Goal: Transaction & Acquisition: Book appointment/travel/reservation

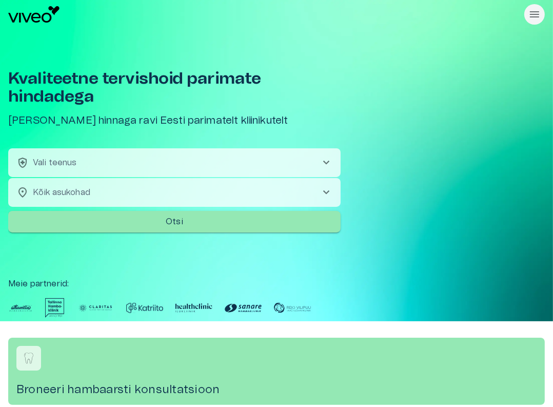
click at [401, 123] on div "Kvaliteetne tervishoid parimate hindadega Broneeri soodsaima hinnaga ravi Eesti…" at bounding box center [276, 175] width 536 height 292
click at [168, 155] on button "health_and_safety Vali teenus chevron_right" at bounding box center [174, 162] width 332 height 29
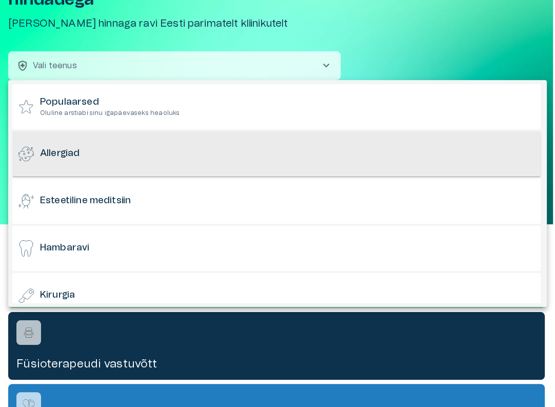
click at [109, 162] on div "Allergiad" at bounding box center [276, 153] width 528 height 45
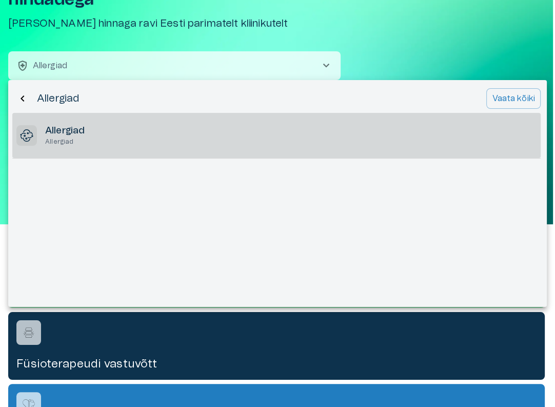
click at [307, 143] on div "Allergiad Allergiad" at bounding box center [276, 135] width 528 height 45
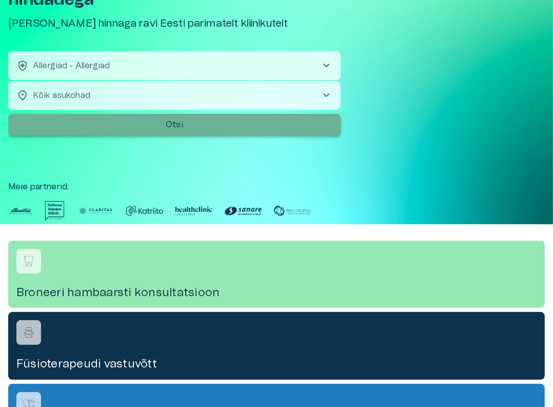
click at [191, 134] on button "Otsi" at bounding box center [174, 125] width 332 height 22
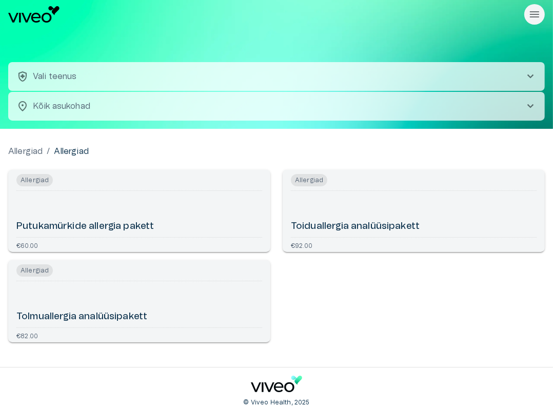
click at [149, 216] on div "Putukamürkide allergia pakett" at bounding box center [139, 214] width 246 height 38
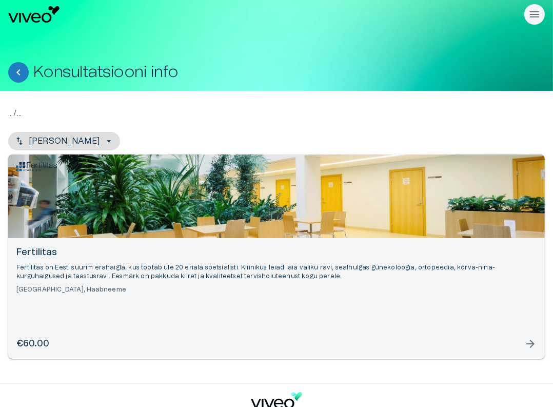
click at [198, 225] on div "Open selected supplier available booking dates" at bounding box center [276, 196] width 536 height 84
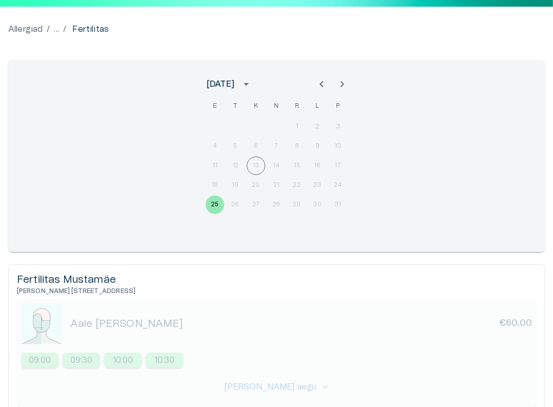
scroll to position [90, 0]
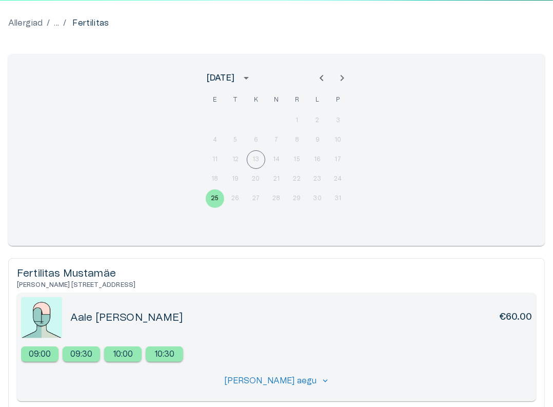
click at [162, 354] on p "10:30" at bounding box center [164, 354] width 21 height 12
